Goal: Task Accomplishment & Management: Manage account settings

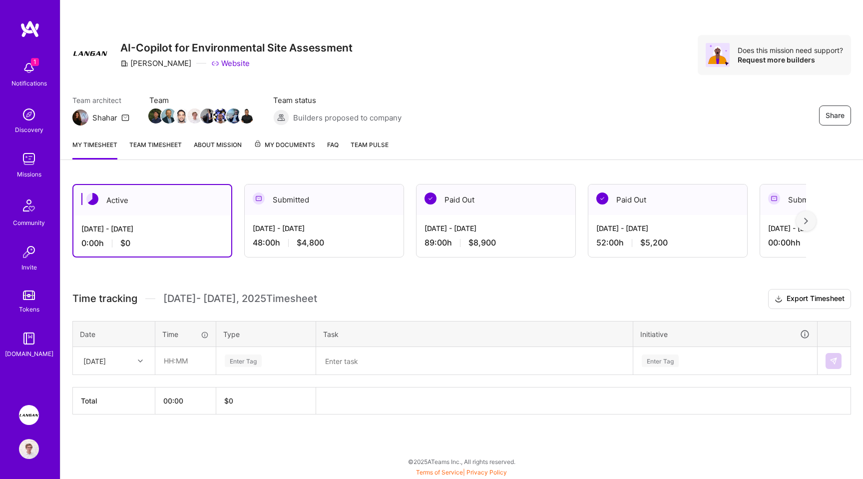
click at [533, 77] on div "Share AI-Copilot for Environmental Site Assessment [PERSON_NAME] Website Does t…" at bounding box center [461, 65] width 803 height 131
click at [124, 353] on div "[DATE]" at bounding box center [105, 360] width 55 height 16
click at [102, 390] on div "[DATE]" at bounding box center [113, 389] width 81 height 18
click at [181, 361] on input "text" at bounding box center [185, 360] width 59 height 26
type input "08:00"
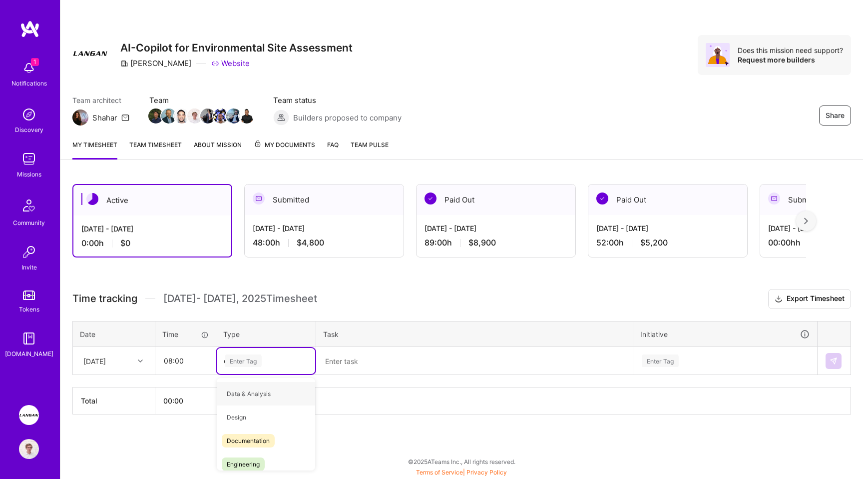
type input "en"
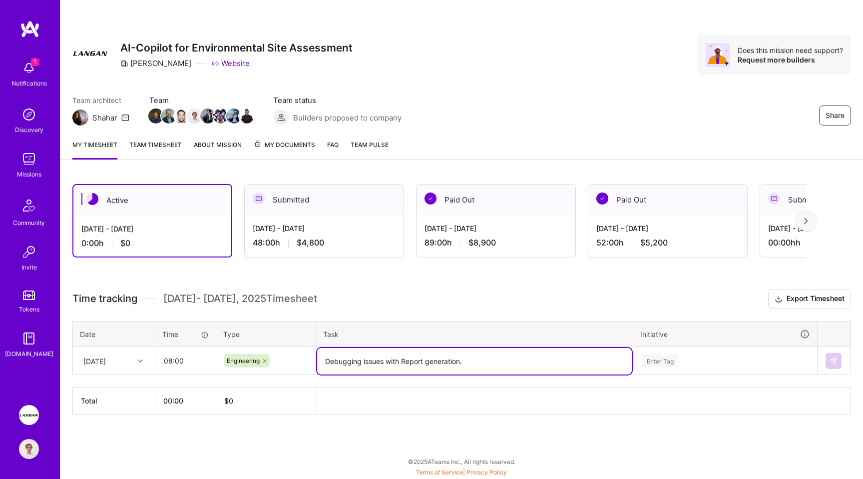
click at [660, 356] on div "Time tracking [DATE] - [DATE] Timesheet Export Timesheet Date Time Type Task In…" at bounding box center [461, 351] width 779 height 125
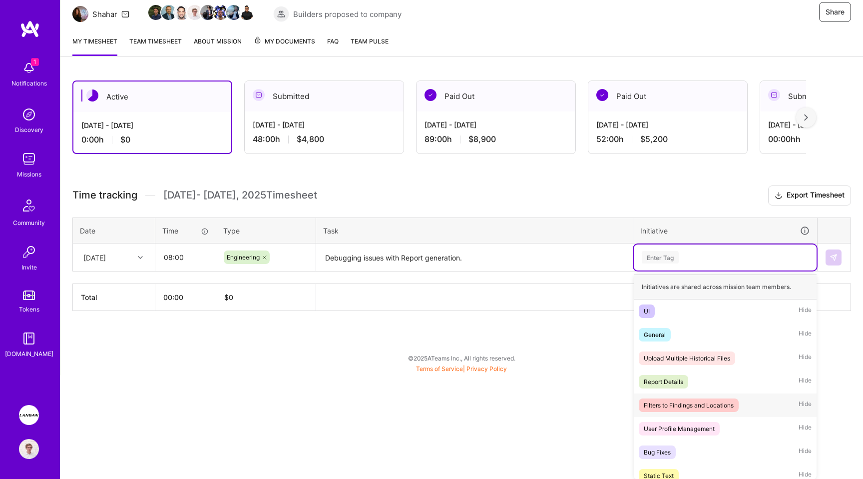
scroll to position [8, 0]
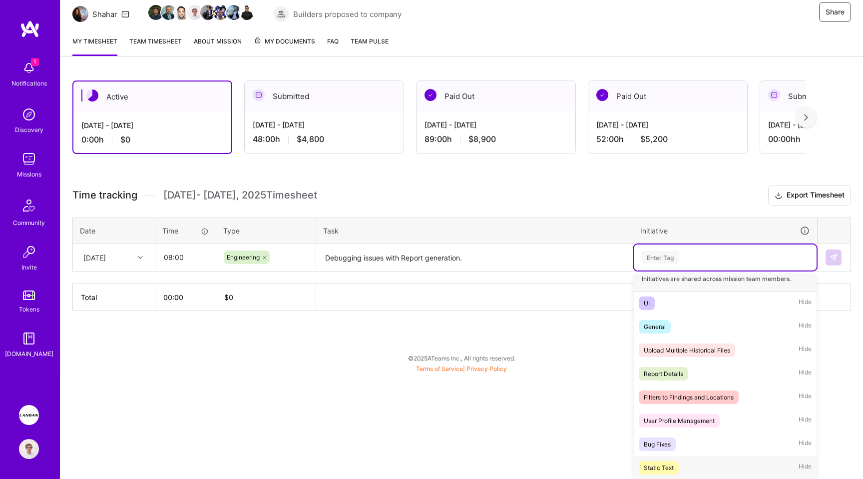
click at [670, 464] on div "Static Text" at bounding box center [659, 467] width 30 height 10
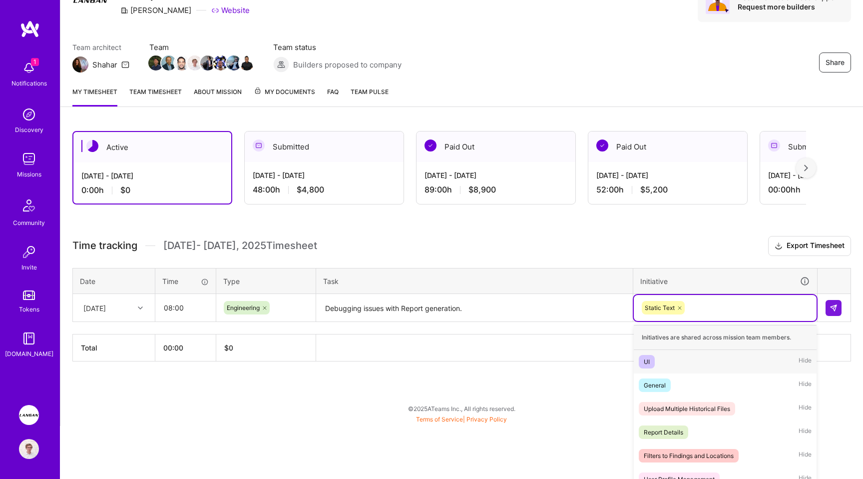
scroll to position [88, 0]
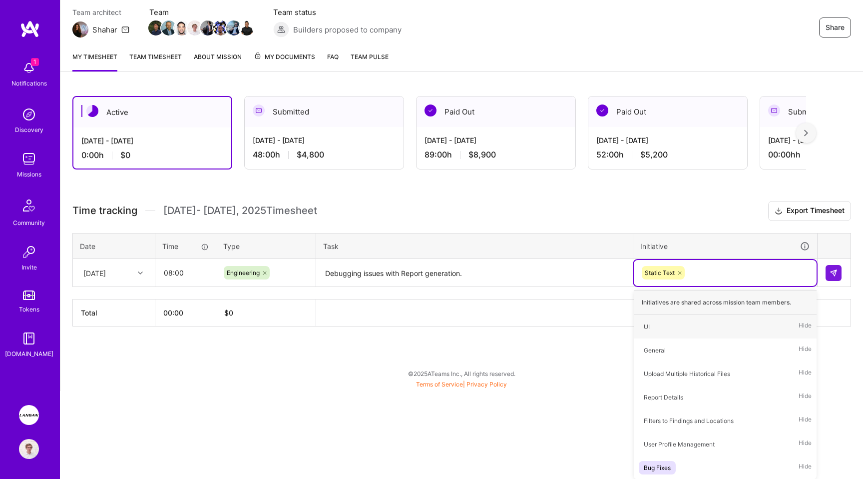
click at [519, 273] on div "Active [DATE] - [DATE] 0:00 h $0 Submitted [DATE] - [DATE] 48:00 h $4,800 Paid …" at bounding box center [461, 229] width 803 height 291
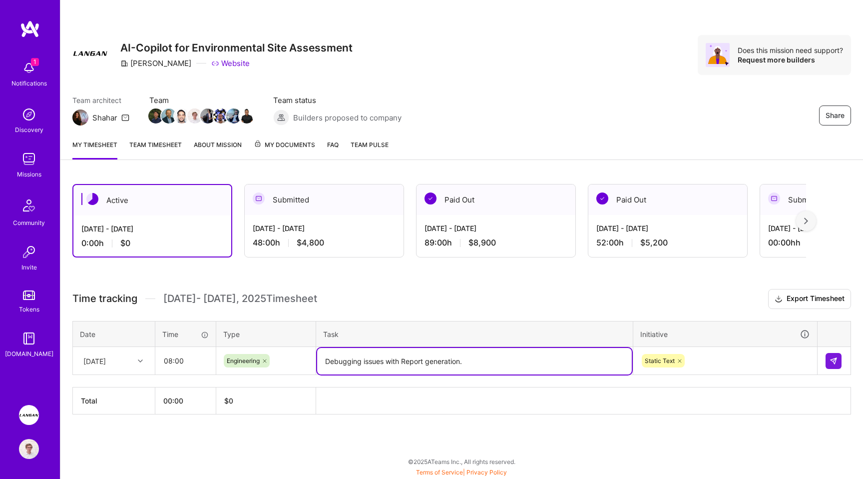
scroll to position [0, 0]
type textarea "Debugging issues with Report generation. Wrapping up FE for Static Text."
click at [831, 362] on img at bounding box center [834, 361] width 8 height 8
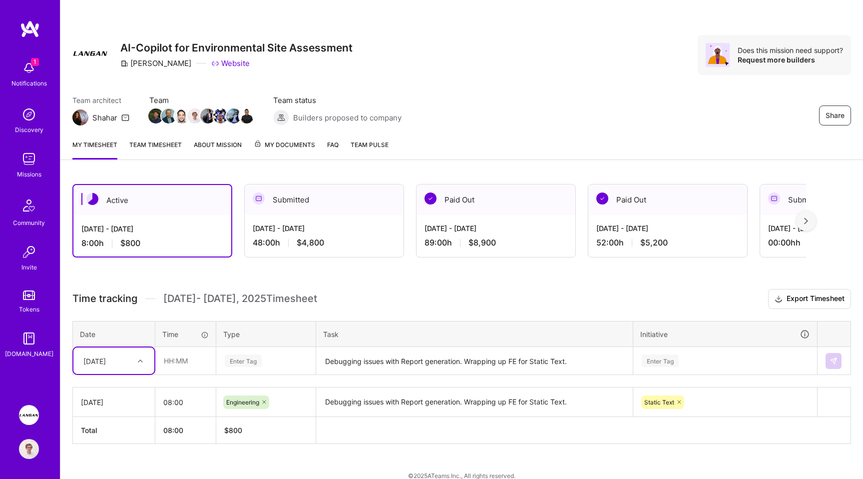
scroll to position [13, 0]
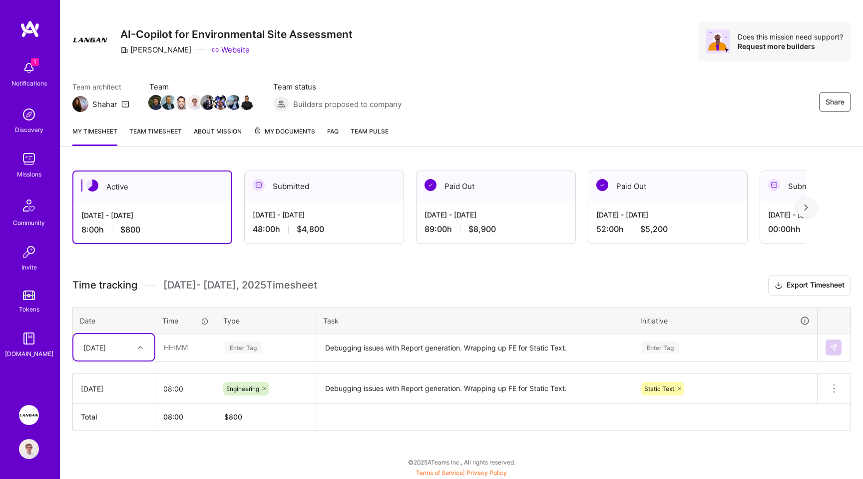
click at [129, 349] on div "[DATE]" at bounding box center [105, 347] width 55 height 16
click at [130, 377] on div "[DATE]" at bounding box center [113, 375] width 81 height 18
click at [172, 352] on input "text" at bounding box center [185, 347] width 59 height 26
type input "08:00"
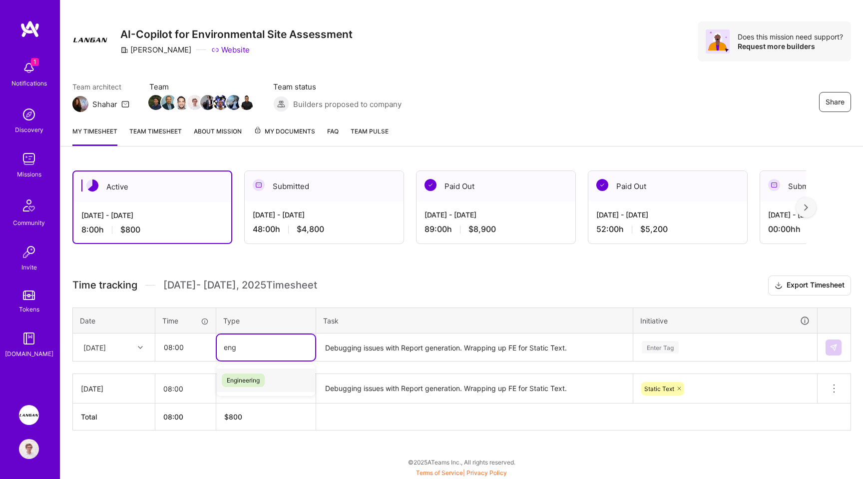
type input "eng"
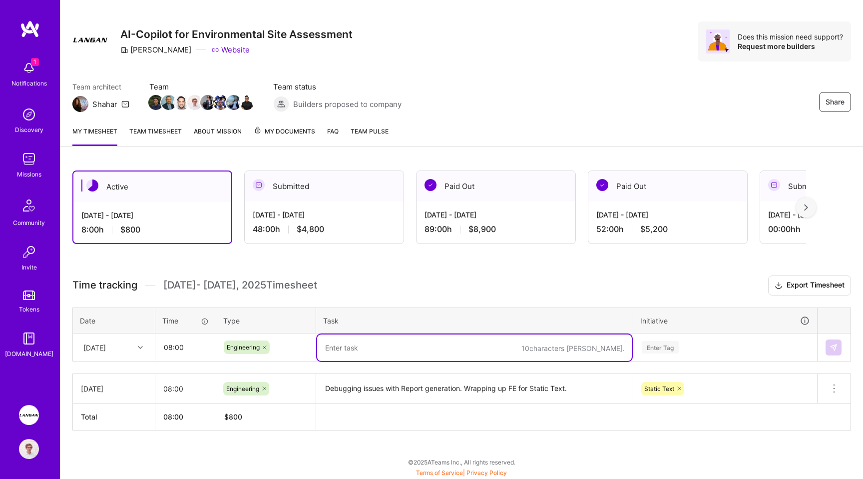
click at [332, 388] on textarea "Debugging issues with Report generation. Wrapping up FE for Static Text." at bounding box center [474, 388] width 315 height 27
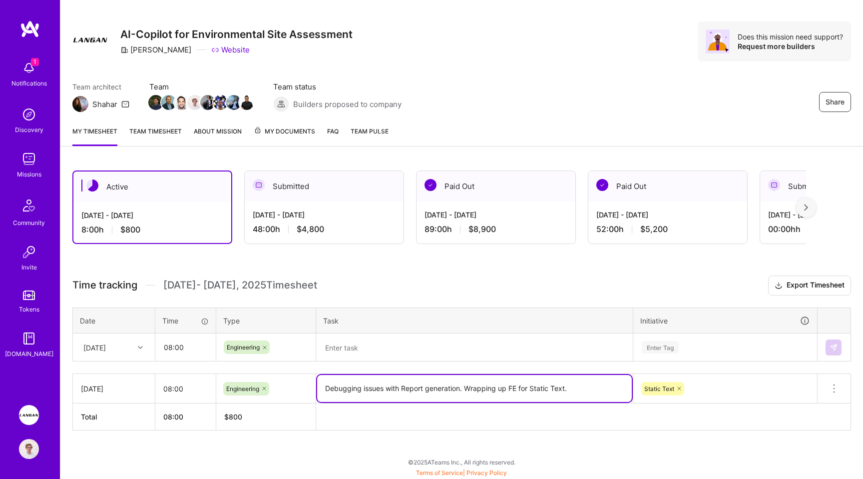
click at [332, 388] on textarea "Debugging issues with Report generation. Wrapping up FE for Static Text." at bounding box center [474, 388] width 315 height 27
click at [464, 388] on textarea "Debugging issues with Report generation. Wrapping up FE for Static Text." at bounding box center [474, 388] width 315 height 27
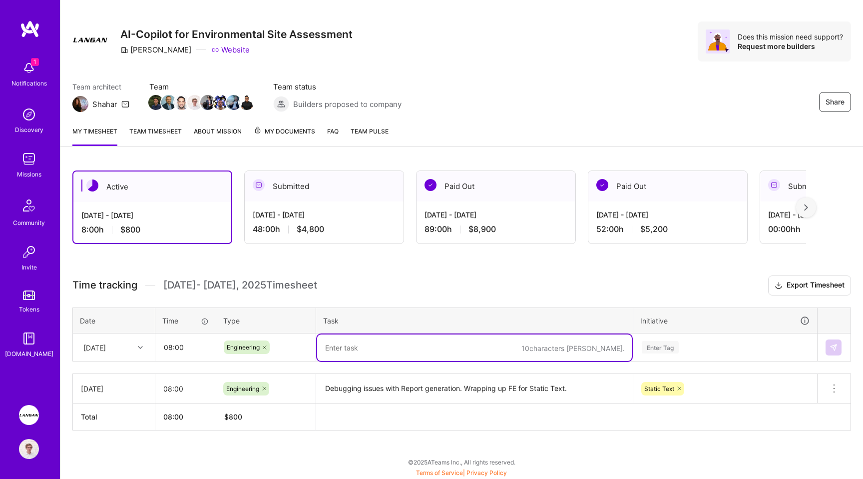
click at [405, 349] on textarea at bounding box center [474, 347] width 315 height 26
paste textarea "Debugging issues with Report generation."
type textarea "Debugging issues with Report generation. PR for FE for Static Text."
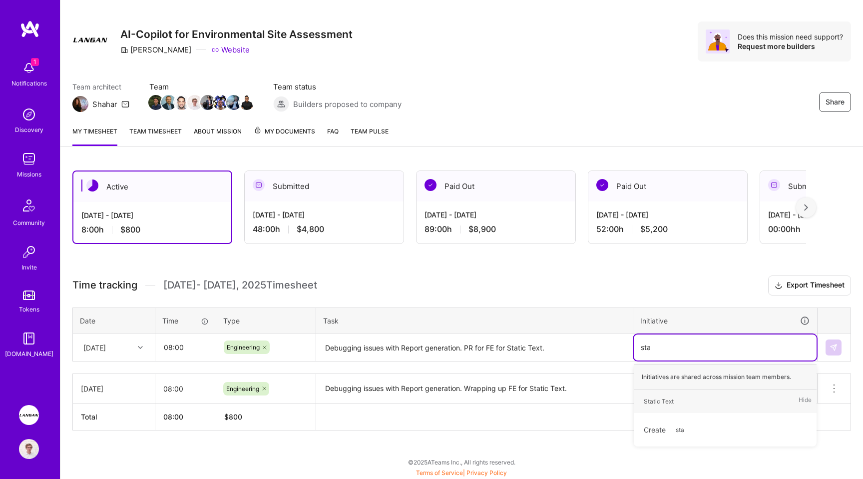
type input "stat"
click at [655, 403] on div "Static Text" at bounding box center [659, 401] width 30 height 10
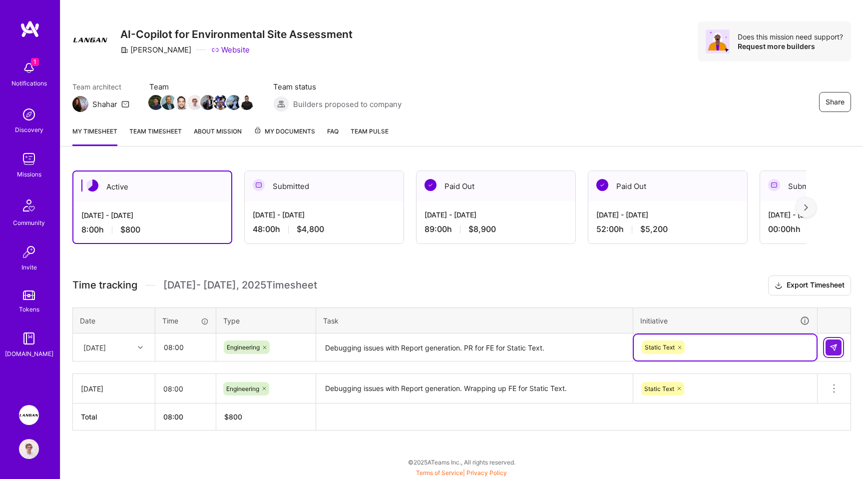
click at [834, 343] on img at bounding box center [834, 347] width 8 height 8
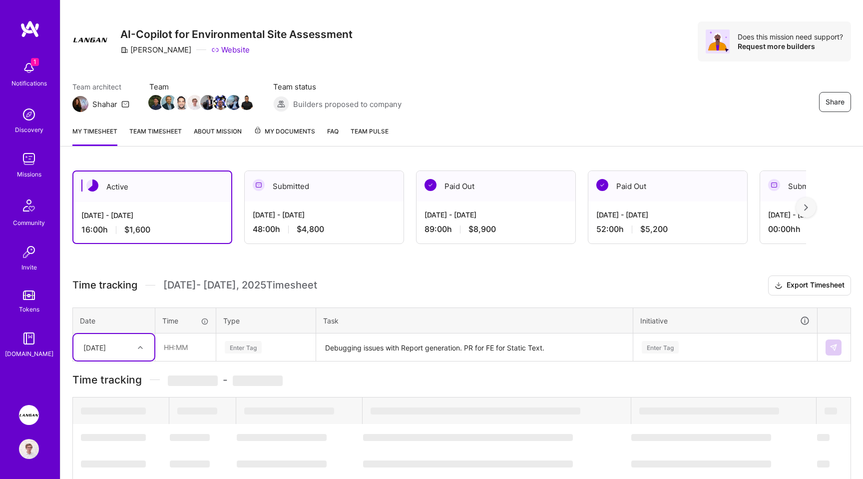
scroll to position [43, 0]
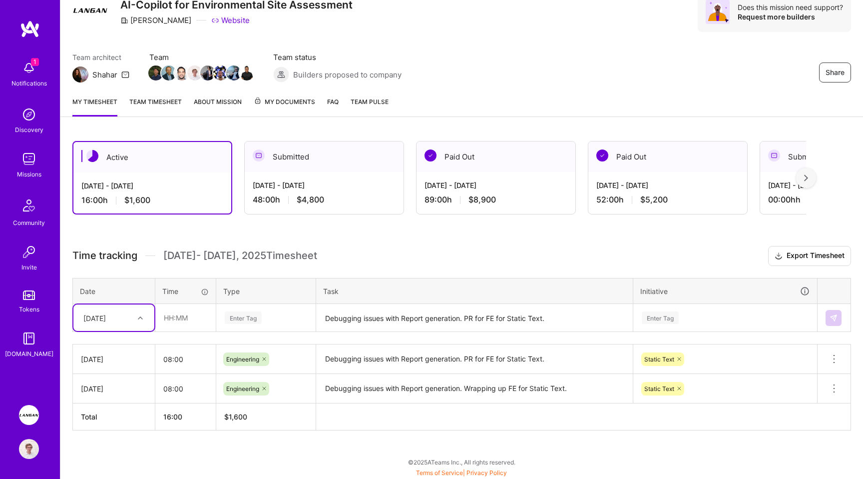
click at [125, 309] on div "[DATE]" at bounding box center [105, 317] width 55 height 16
click at [123, 364] on div "[DATE]" at bounding box center [113, 364] width 81 height 18
click at [191, 319] on input "text" at bounding box center [185, 317] width 59 height 26
type input "08:00"
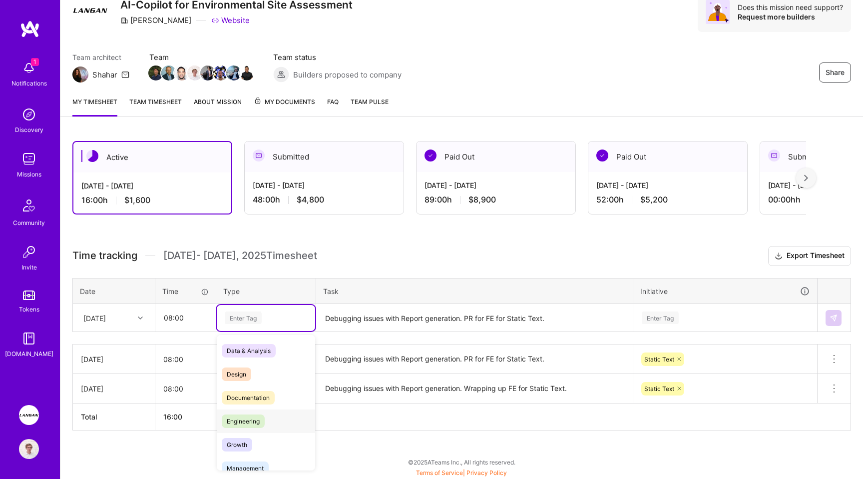
click at [232, 420] on span "Engineering" at bounding box center [243, 420] width 43 height 13
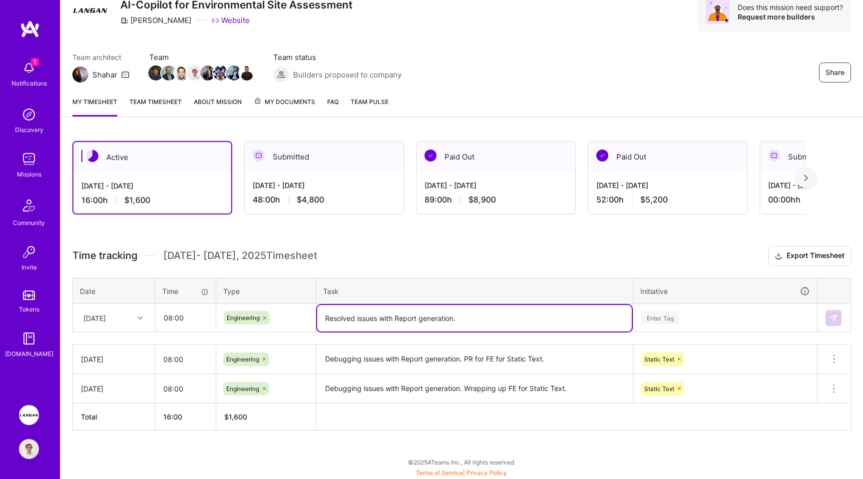
type textarea "Resolved issues with Report generation."
click at [661, 323] on div "Enter Tag" at bounding box center [725, 318] width 183 height 26
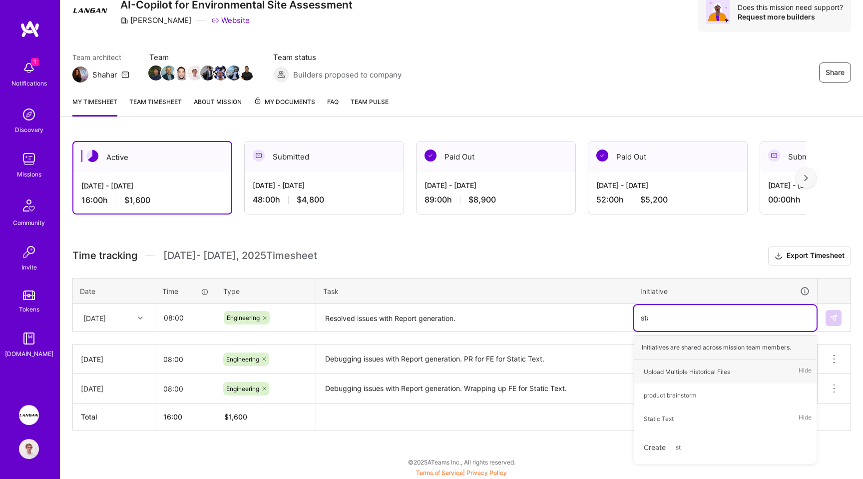
type input "stat"
click at [660, 368] on div "Static Text" at bounding box center [659, 371] width 30 height 10
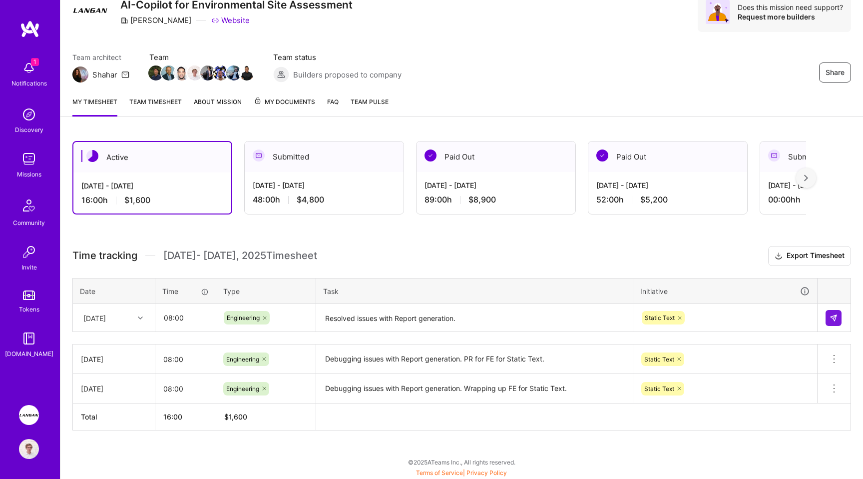
scroll to position [88, 0]
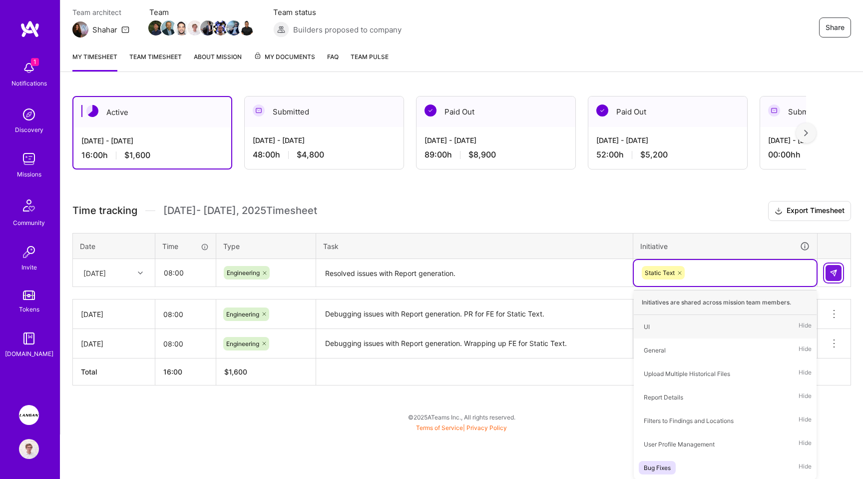
click at [839, 273] on div "Time tracking [DATE] - [DATE] Timesheet Export Timesheet Date Time Type Task In…" at bounding box center [461, 293] width 779 height 184
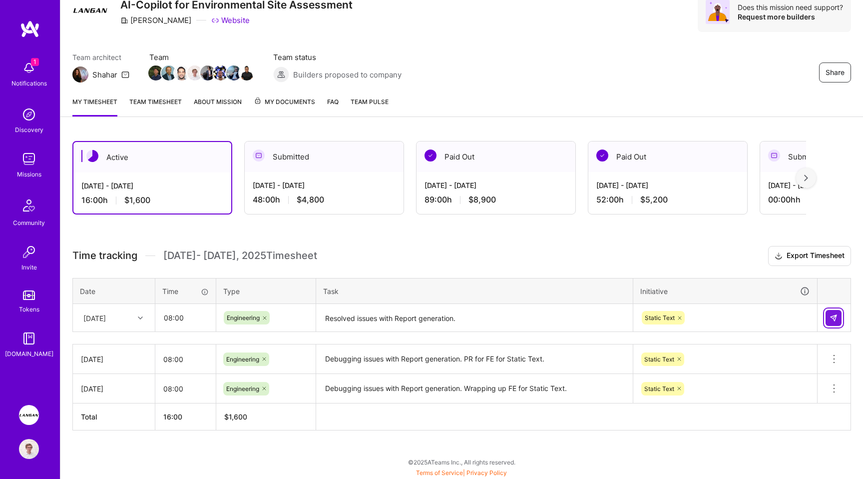
click at [830, 310] on button at bounding box center [834, 318] width 16 height 16
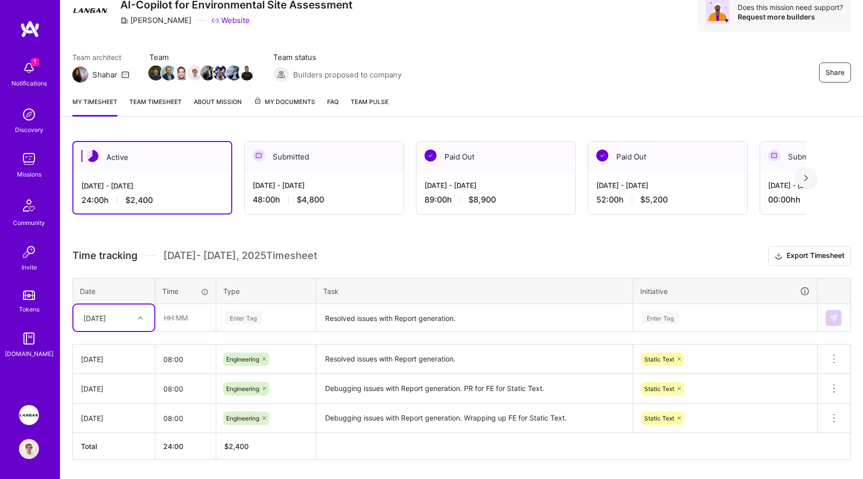
scroll to position [72, 0]
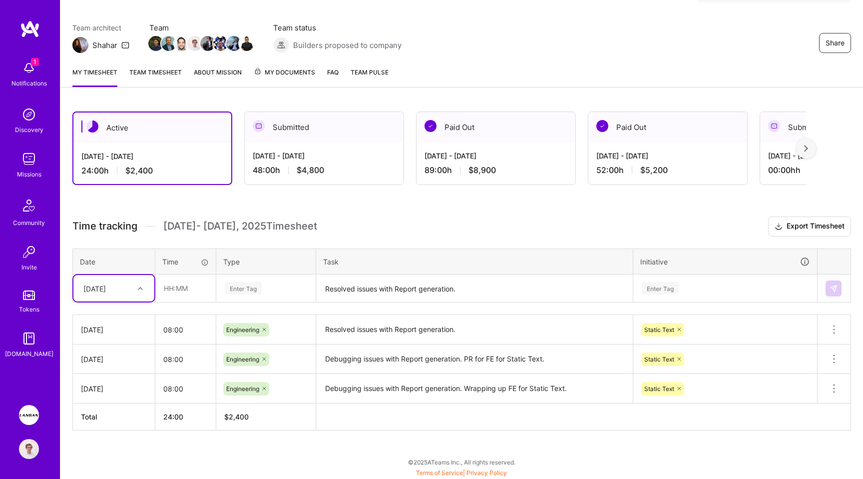
click at [126, 293] on div "[DATE]" at bounding box center [105, 288] width 55 height 16
click at [116, 390] on div "[DATE]" at bounding box center [113, 390] width 81 height 18
click at [192, 280] on input "text" at bounding box center [185, 288] width 59 height 26
type input "08:00"
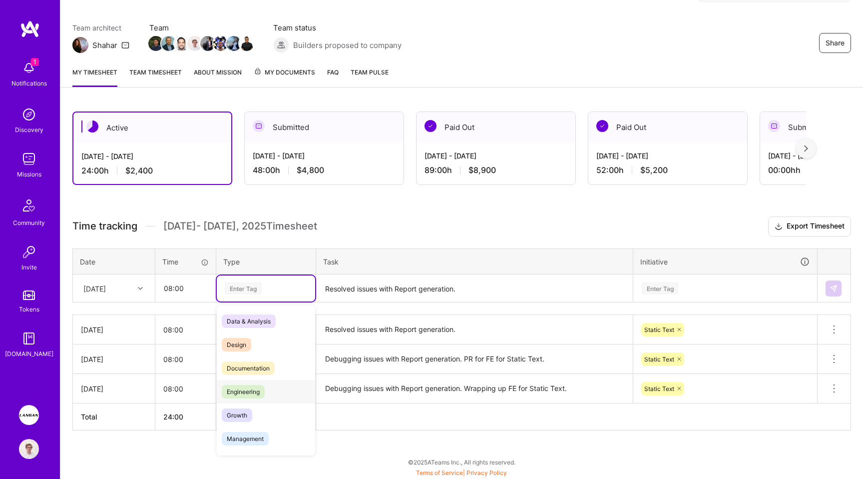
click at [260, 390] on span "Engineering" at bounding box center [243, 391] width 43 height 13
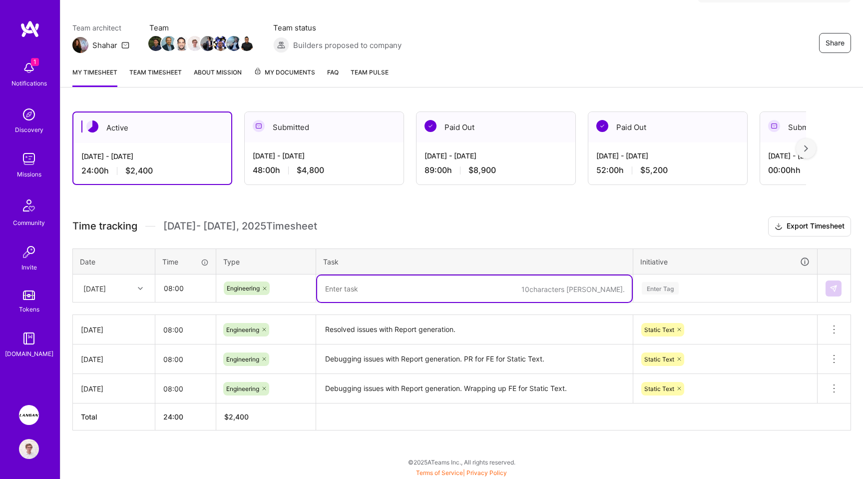
paste textarea "Collect Client Information when creating reports"
paste textarea "Edit Report Details after creation"
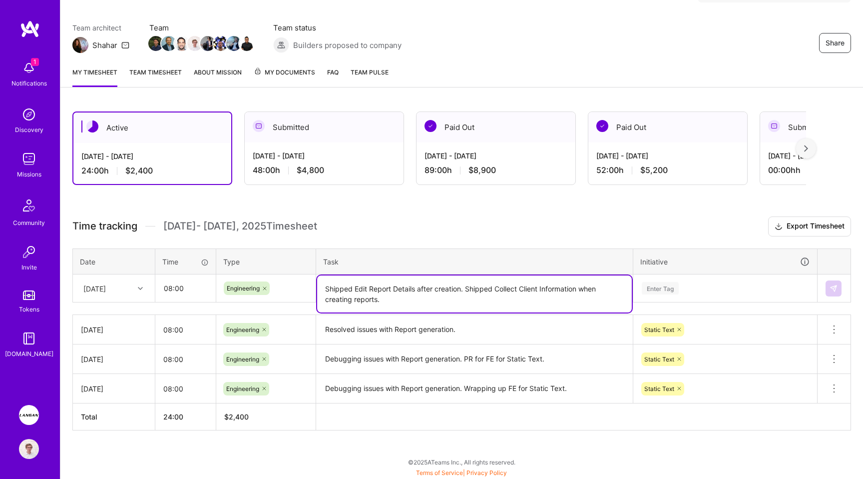
type textarea "Shipped Edit Report Details after creation. Shipped Collect Client Information …"
click at [661, 286] on div "Enter Tag" at bounding box center [660, 287] width 37 height 15
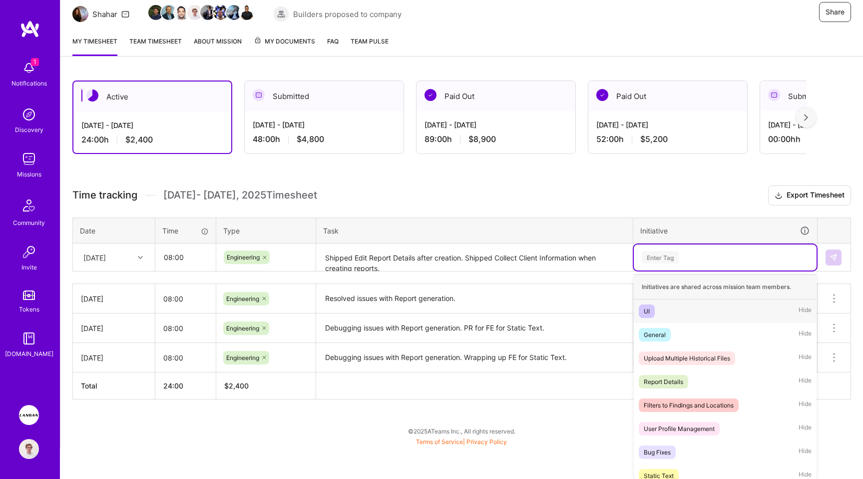
paste input "Edit Report Details after creation"
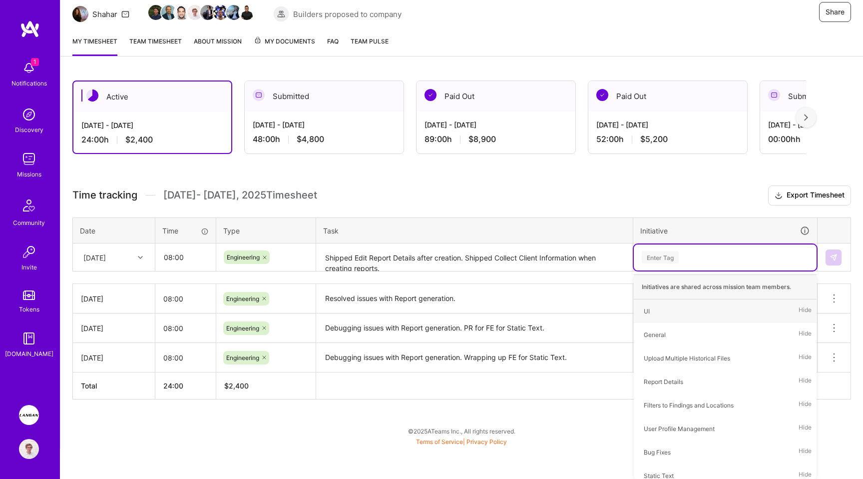
type input "Edit Report Details after creation"
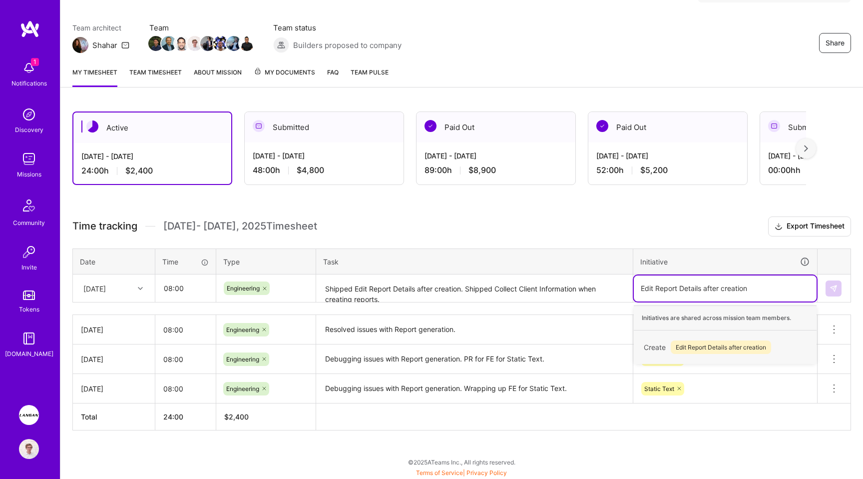
click at [734, 345] on span "Edit Report Details after creation" at bounding box center [721, 346] width 100 height 13
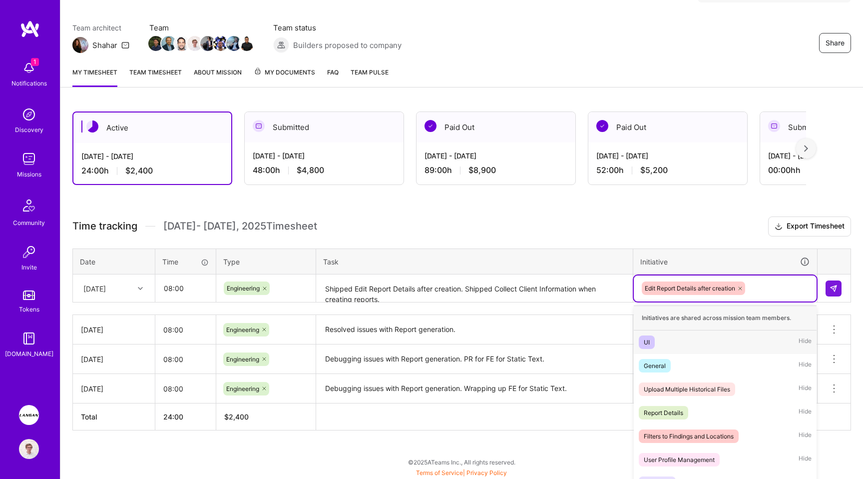
scroll to position [103, 0]
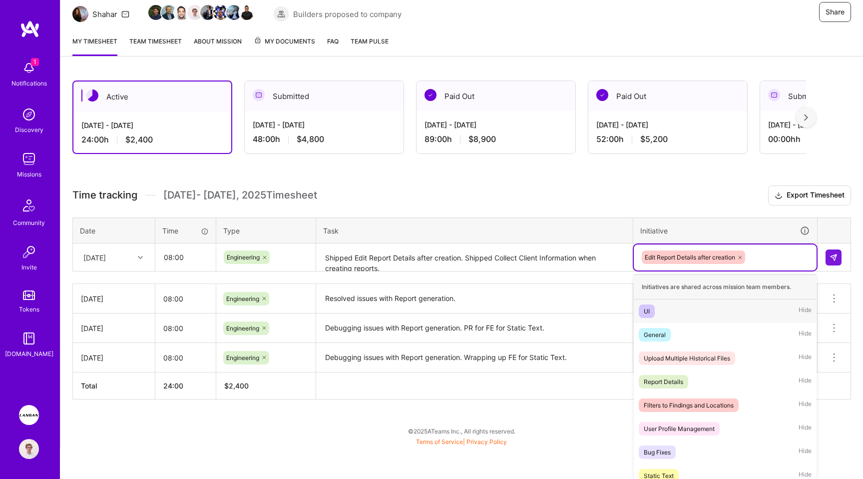
paste input "Collect Client Information when creating reports"
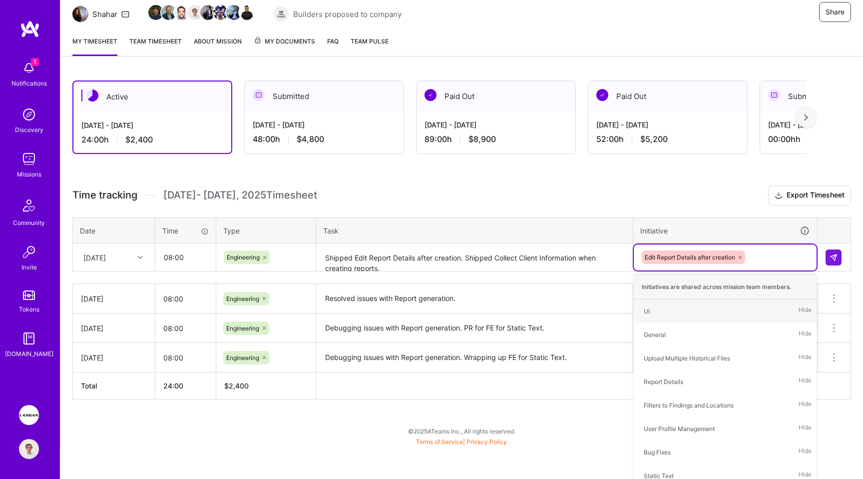
type input "Collect Client Information when creating reports"
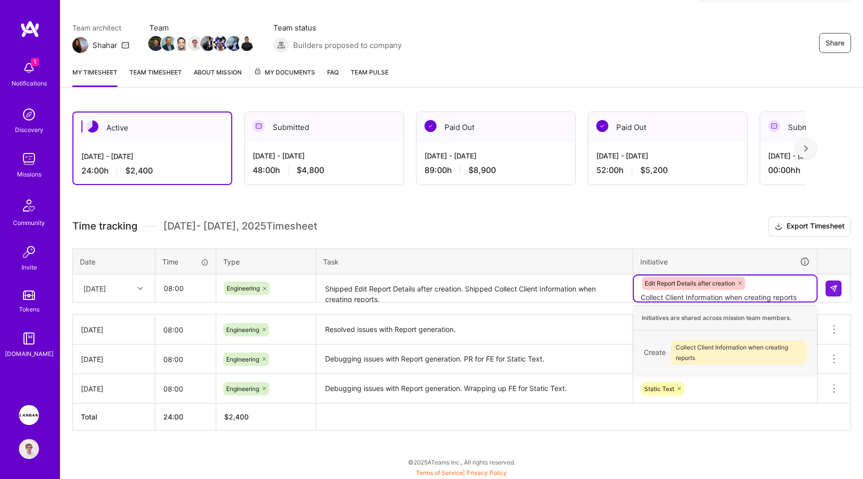
click at [703, 343] on span "Collect Client Information when creating reports" at bounding box center [739, 352] width 136 height 24
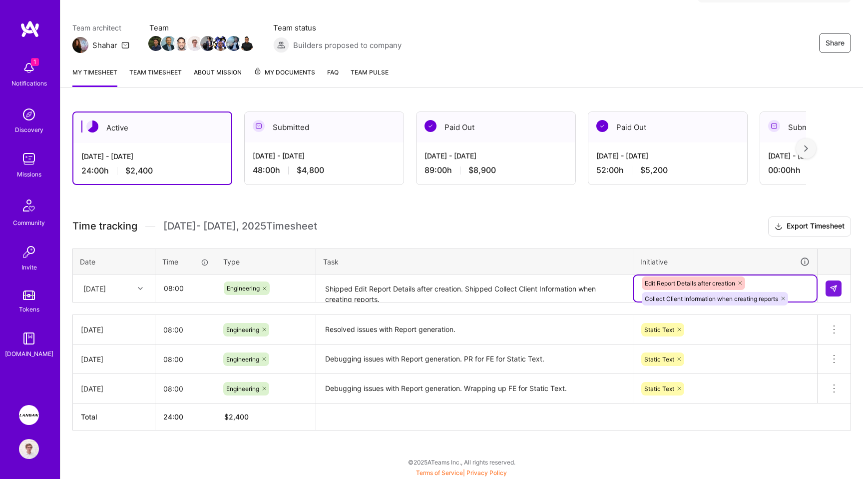
click at [524, 298] on textarea "Shipped Edit Report Details after creation. Shipped Collect Client Information …" at bounding box center [474, 288] width 315 height 26
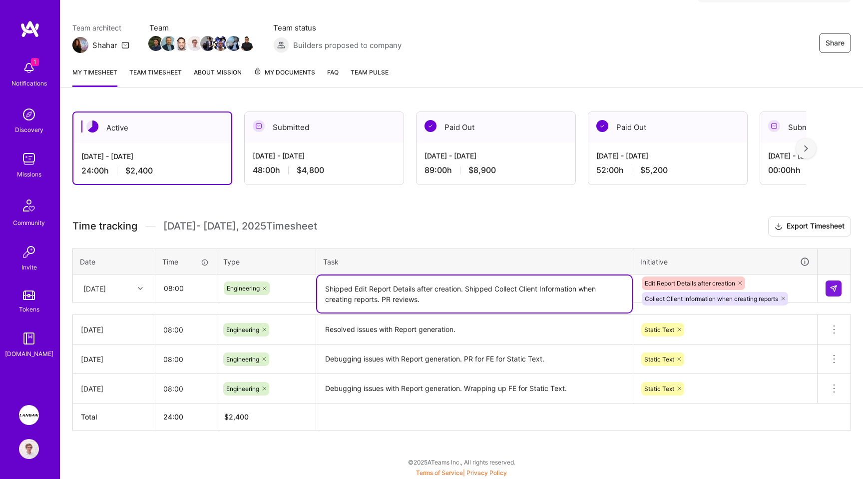
type textarea "Shipped Edit Report Details after creation. Shipped Collect Client Information …"
click at [514, 327] on textarea "Resolved issues with Report generation." at bounding box center [474, 329] width 315 height 27
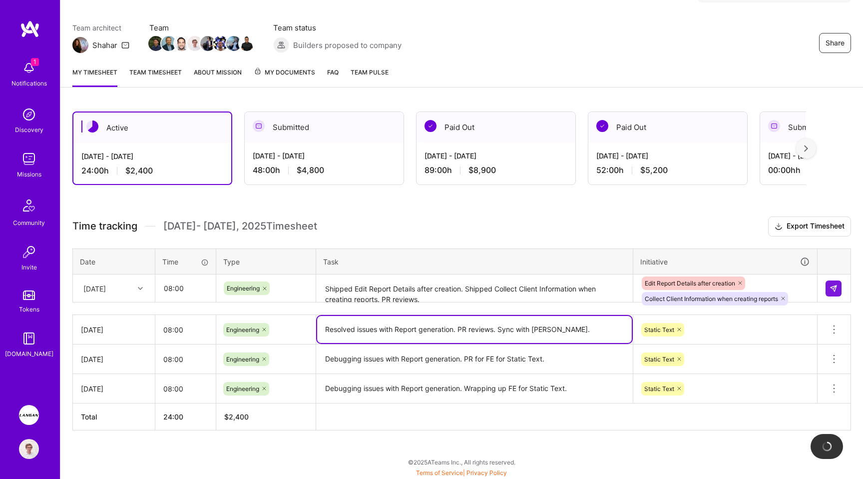
type textarea "Resolved issues with Report generation. PR reviews. Sync with [PERSON_NAME]."
click at [571, 364] on textarea "Debugging issues with Report generation. PR for FE for Static Text." at bounding box center [474, 358] width 315 height 27
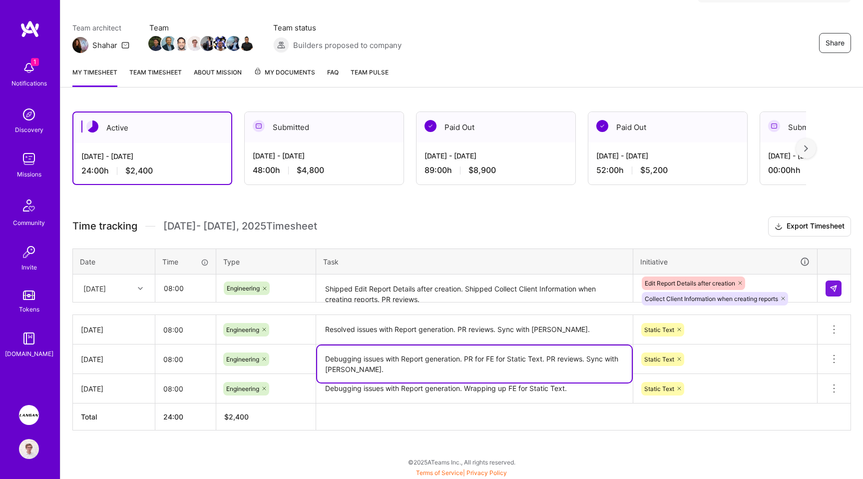
type textarea "Debugging issues with Report generation. PR for FE for Static Text. PR reviews.…"
click at [588, 384] on textarea "Debugging issues with Report generation. Wrapping up FE for Static Text." at bounding box center [474, 388] width 315 height 27
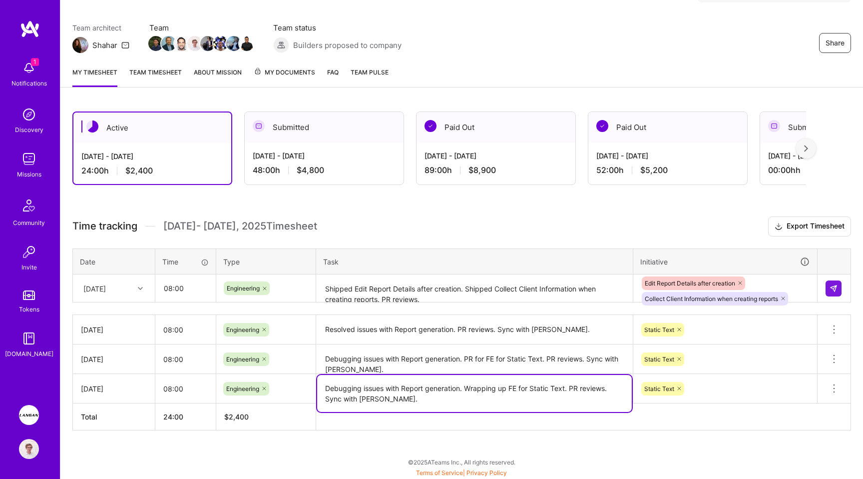
type textarea "Debugging issues with Report generation. Wrapping up FE for Static Text. PR rev…"
click at [497, 294] on textarea "Shipped Edit Report Details after creation. Shipped Collect Client Information …" at bounding box center [474, 288] width 315 height 26
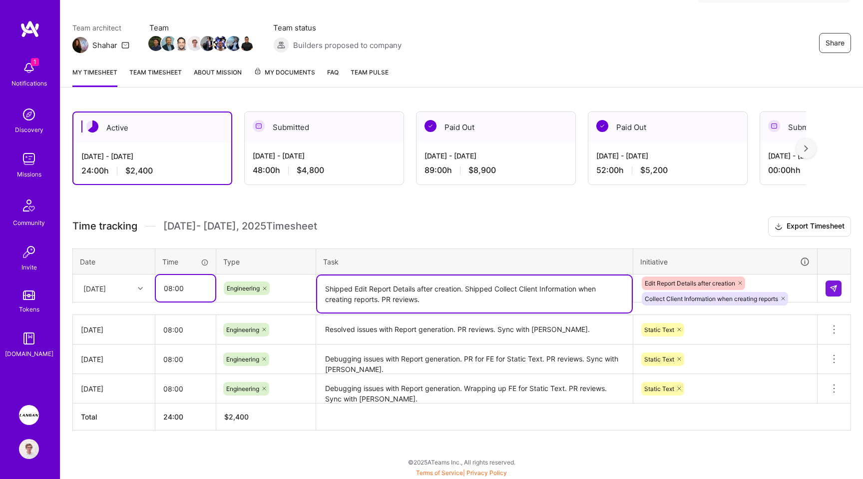
click at [185, 283] on input "08:00" at bounding box center [185, 288] width 59 height 26
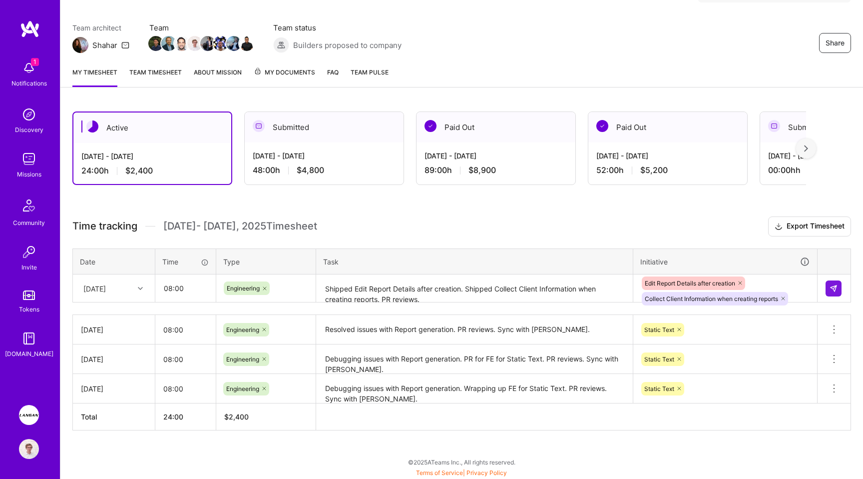
click at [360, 230] on h3 "Time tracking [DATE] - [DATE] Timesheet Export Timesheet" at bounding box center [461, 226] width 779 height 20
click at [833, 285] on img at bounding box center [834, 288] width 8 height 8
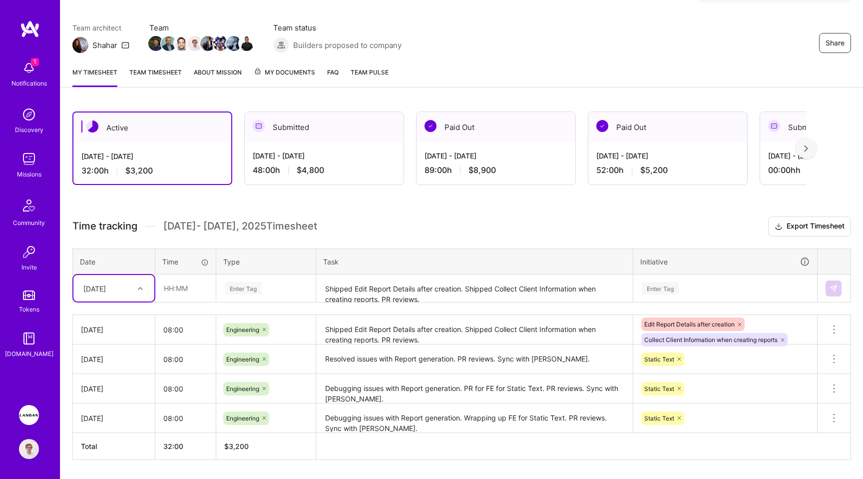
click at [317, 220] on h3 "Time tracking [DATE] - [DATE] Timesheet Export Timesheet" at bounding box center [461, 226] width 779 height 20
click at [27, 20] on img at bounding box center [30, 29] width 20 height 18
